Goal: Complete application form

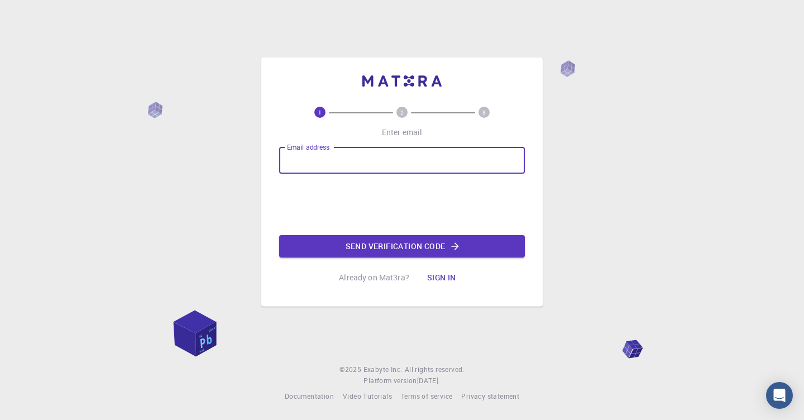
type input "[EMAIL_ADDRESS][DOMAIN_NAME]"
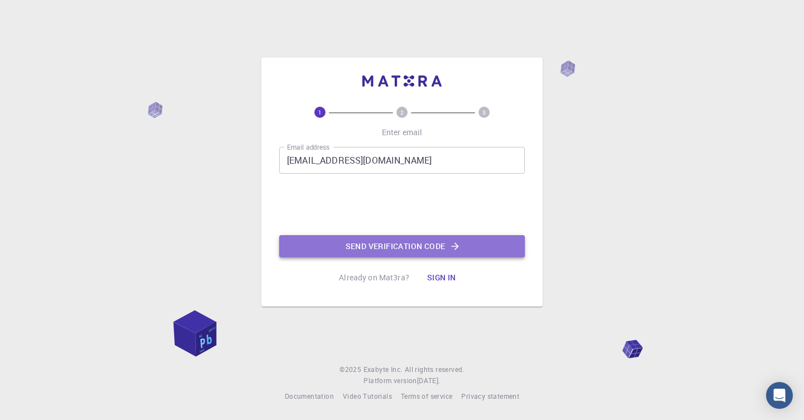
click at [382, 236] on button "Send verification code" at bounding box center [402, 246] width 246 height 22
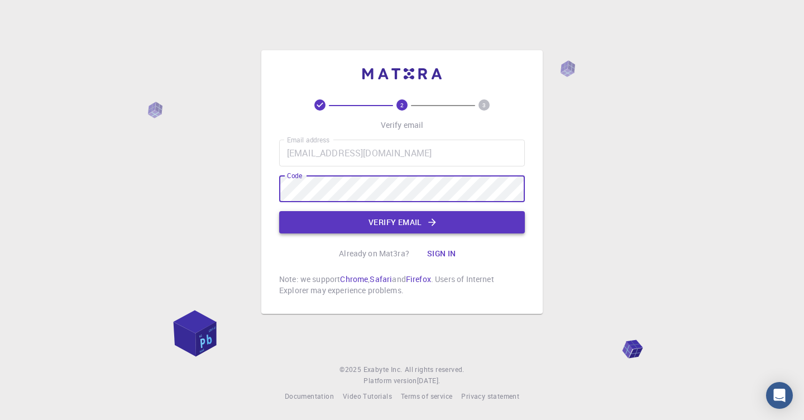
click at [375, 213] on button "Verify email" at bounding box center [402, 222] width 246 height 22
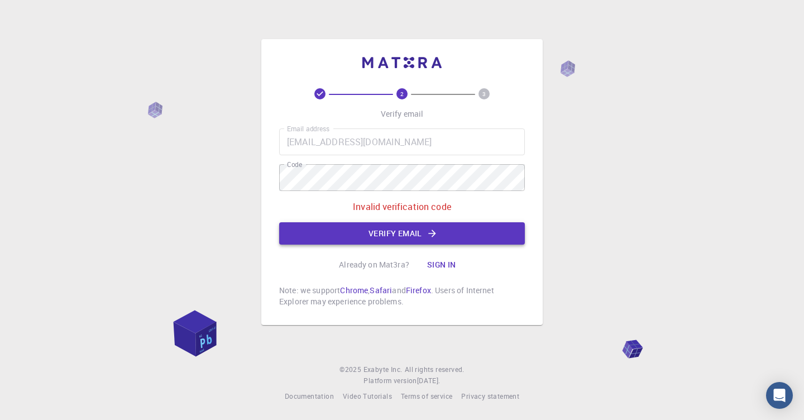
click at [377, 231] on button "Verify email" at bounding box center [402, 233] width 246 height 22
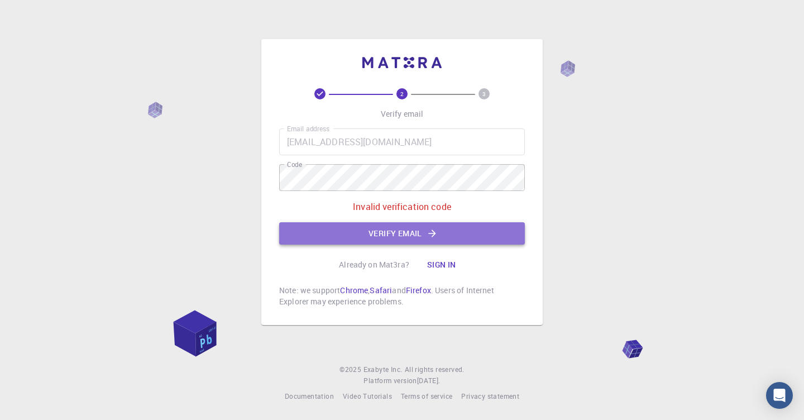
click at [493, 237] on button "Verify email" at bounding box center [402, 233] width 246 height 22
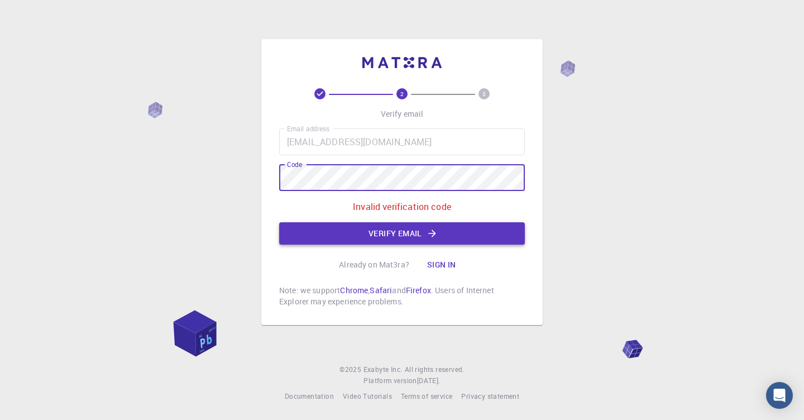
click at [354, 225] on button "Verify email" at bounding box center [402, 233] width 246 height 22
